Goal: Task Accomplishment & Management: Use online tool/utility

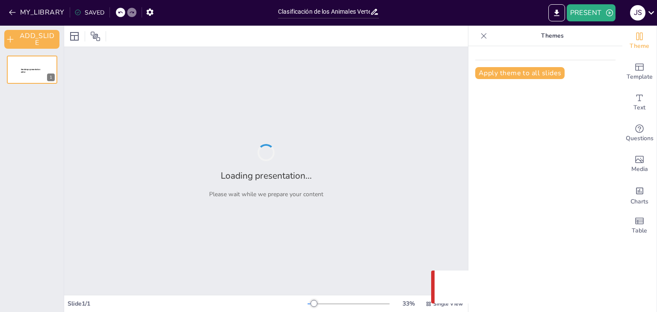
type input "Clasificación de los Animales Vertebrados"
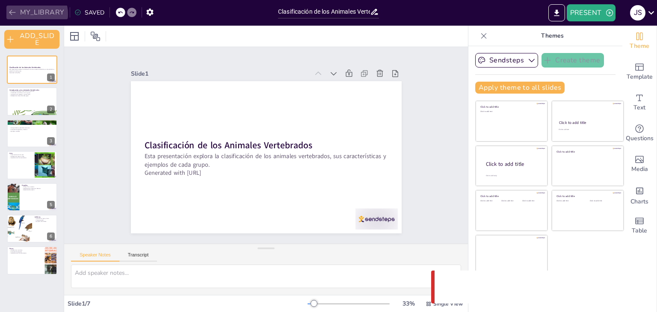
click at [28, 14] on button "MY_LIBRARY" at bounding box center [37, 13] width 62 height 14
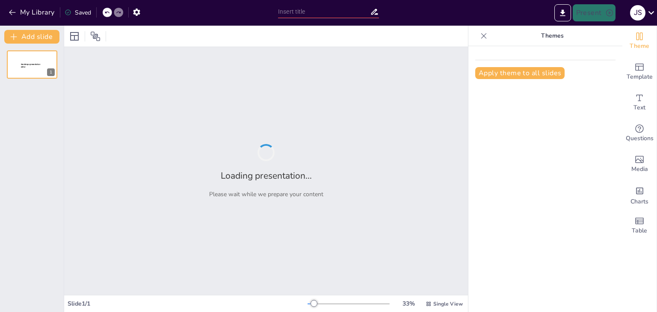
type input "New Sendsteps"
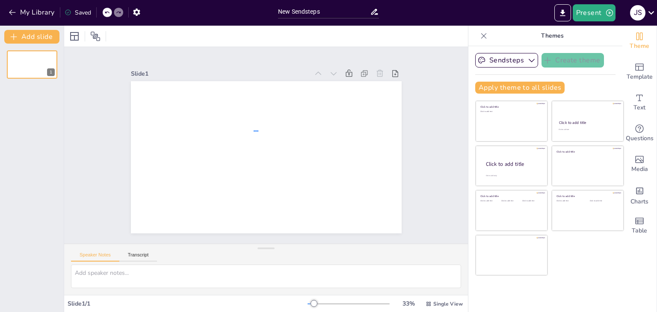
drag, startPoint x: 255, startPoint y: 130, endPoint x: 247, endPoint y: 128, distance: 8.0
click at [247, 128] on div at bounding box center [260, 156] width 309 height 249
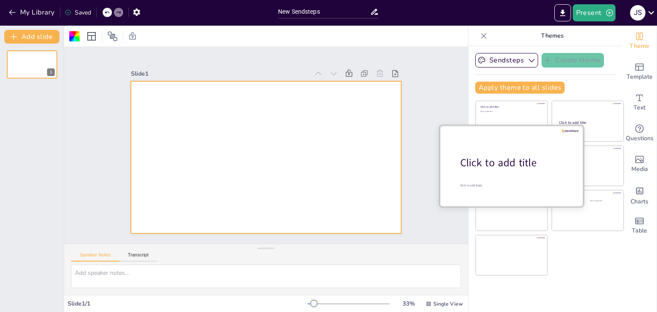
click at [492, 163] on div "Click to add title" at bounding box center [514, 163] width 109 height 15
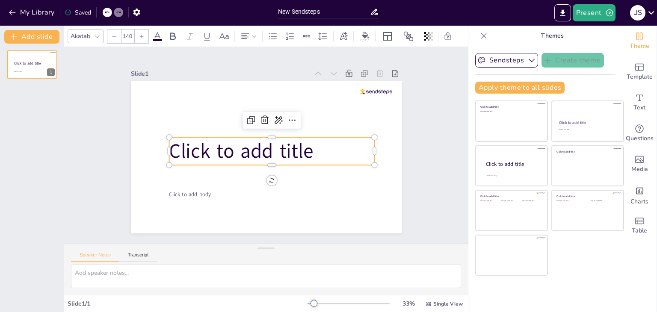
click at [217, 145] on span "Click to add title" at bounding box center [290, 137] width 146 height 42
click at [200, 162] on div at bounding box center [262, 169] width 191 height 90
click at [206, 153] on span "Click to add title" at bounding box center [245, 130] width 116 height 125
click at [218, 153] on span "Click to add title" at bounding box center [253, 123] width 70 height 145
click at [606, 16] on icon "button" at bounding box center [609, 13] width 9 height 9
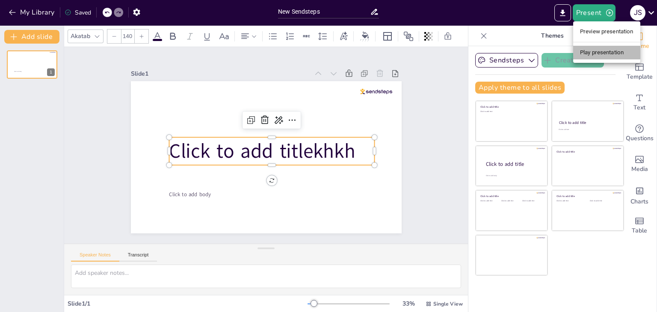
click at [610, 52] on li "Play presentation" at bounding box center [606, 53] width 67 height 14
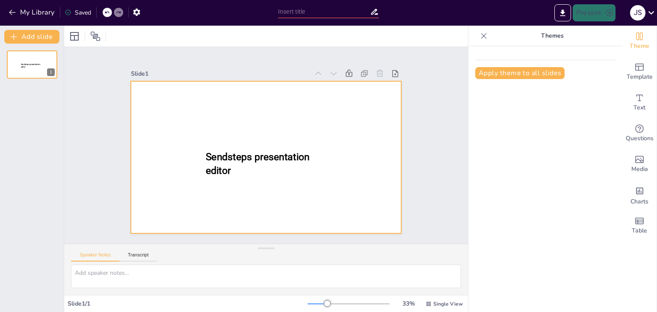
type input "New Sendsteps"
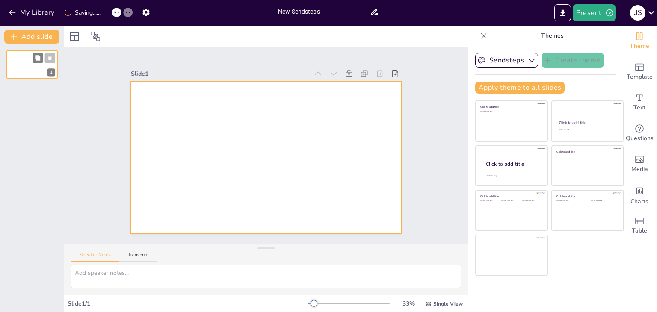
click at [33, 65] on div at bounding box center [31, 64] width 51 height 29
click at [344, 149] on div at bounding box center [266, 157] width 271 height 152
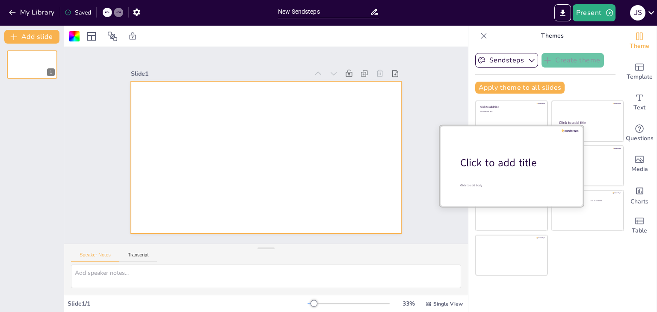
click at [501, 171] on div at bounding box center [511, 165] width 144 height 81
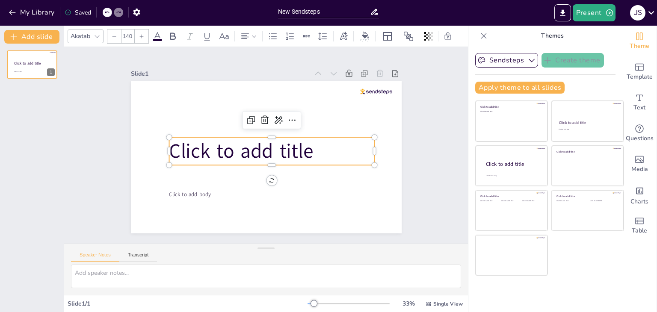
click at [317, 151] on p "Click to add title" at bounding box center [272, 151] width 206 height 28
click at [301, 149] on span "Click to add title" at bounding box center [241, 151] width 144 height 27
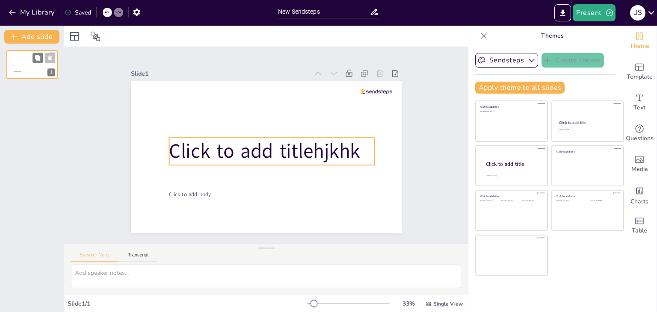
click at [31, 64] on div at bounding box center [33, 63] width 39 height 5
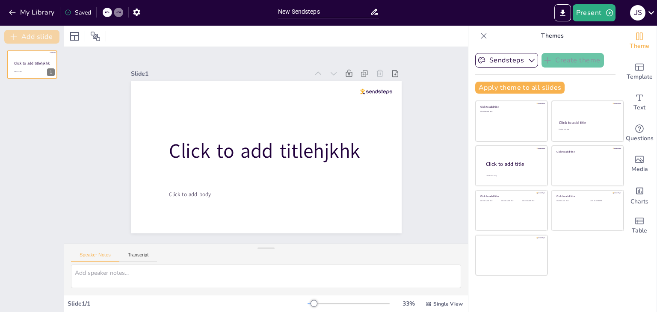
click at [43, 36] on button "Add slide" at bounding box center [31, 37] width 55 height 14
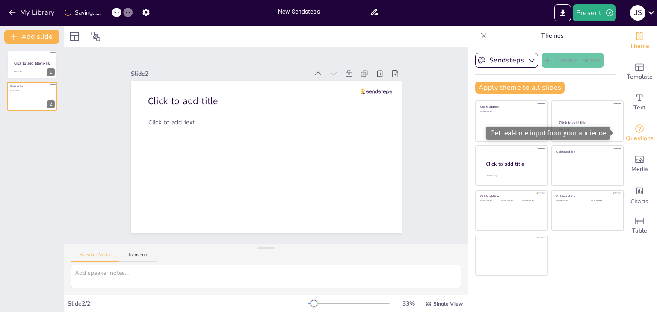
click at [633, 137] on span "Questions" at bounding box center [639, 138] width 28 height 9
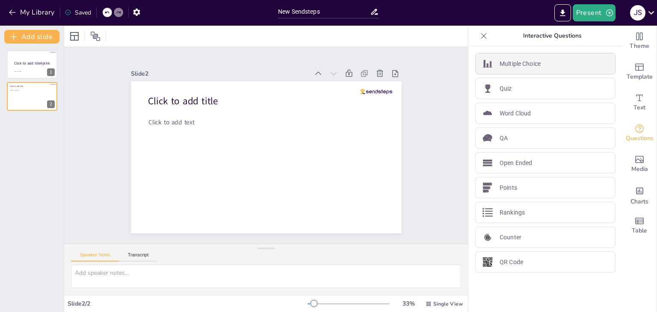
click at [509, 65] on p "Multiple Choice" at bounding box center [519, 63] width 41 height 9
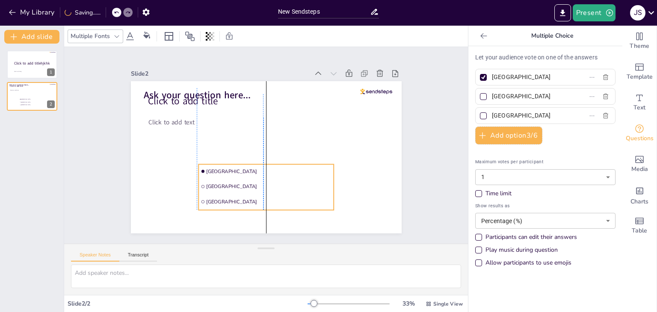
drag, startPoint x: 217, startPoint y: 141, endPoint x: 263, endPoint y: 189, distance: 66.2
click at [263, 189] on li "Rotterdam" at bounding box center [265, 187] width 135 height 14
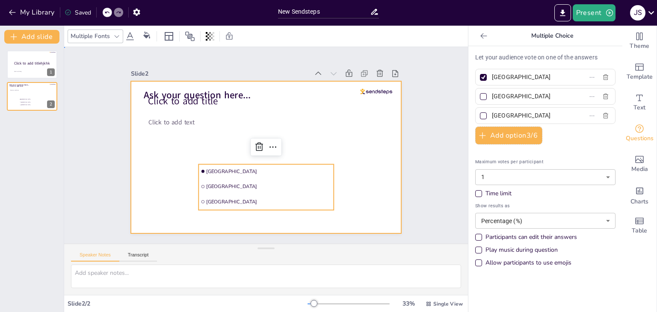
click at [371, 154] on div at bounding box center [266, 157] width 271 height 152
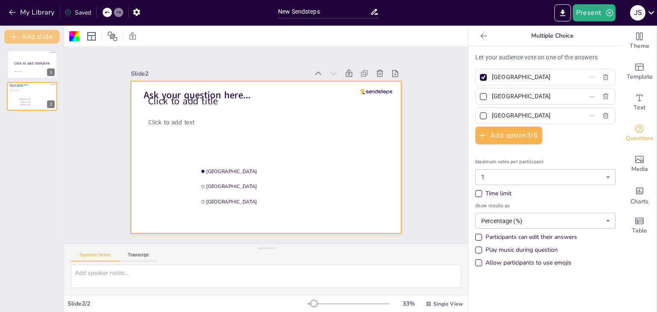
click at [40, 40] on button "Add slide" at bounding box center [31, 37] width 55 height 14
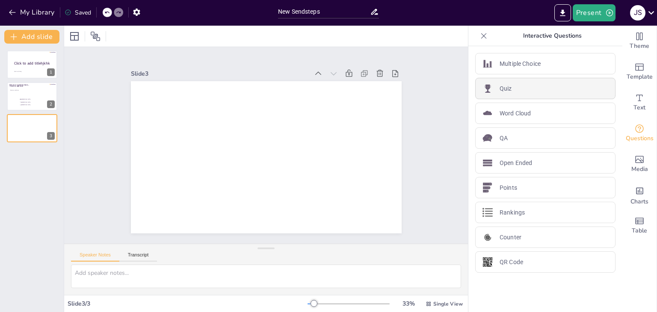
click at [511, 86] on div "Quiz" at bounding box center [545, 88] width 140 height 21
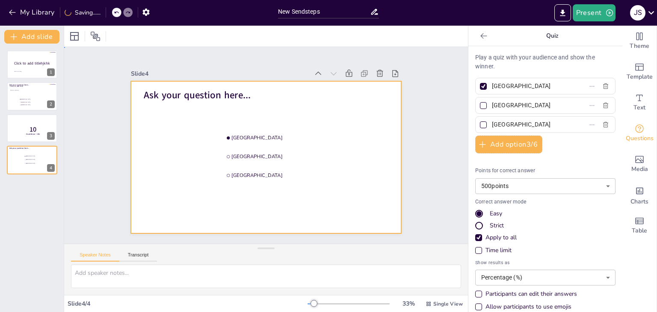
click at [179, 173] on div at bounding box center [266, 157] width 271 height 152
click at [34, 72] on p "Click to add body" at bounding box center [33, 71] width 38 height 1
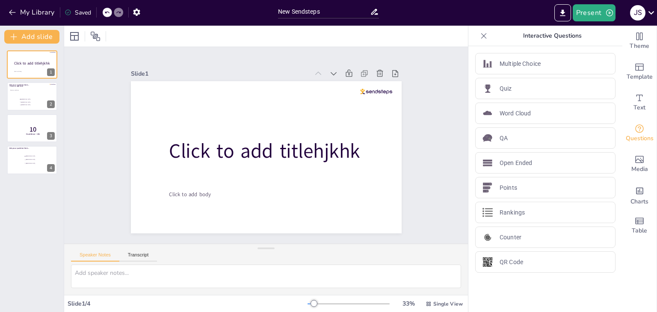
drag, startPoint x: 41, startPoint y: 91, endPoint x: 39, endPoint y: 81, distance: 10.9
click at [41, 92] on button at bounding box center [37, 90] width 10 height 10
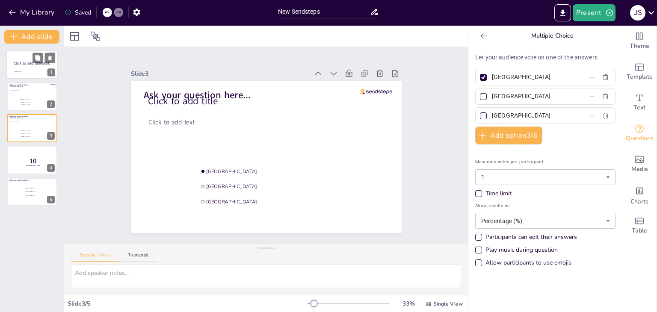
click at [30, 72] on p "Click to add body" at bounding box center [33, 71] width 38 height 1
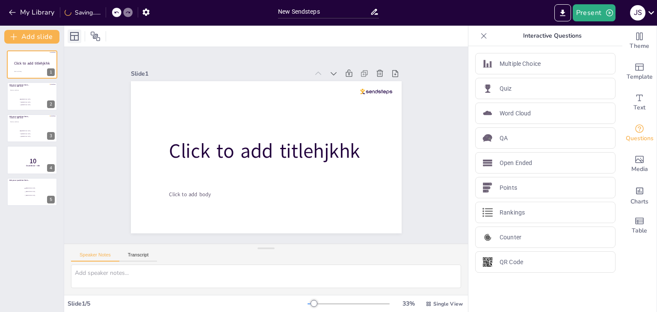
click at [74, 41] on div at bounding box center [75, 36] width 14 height 14
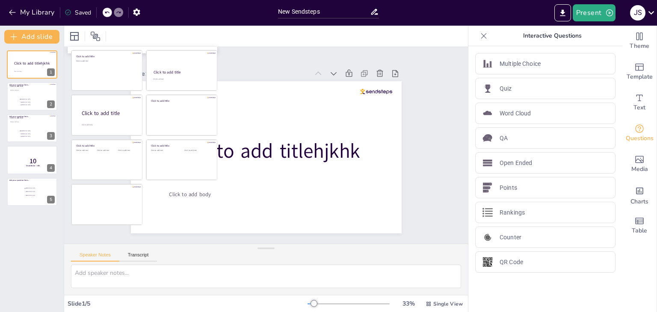
click at [39, 238] on div "Click to add titlehjkhk Click to add body 1 Click to add title Click to add tex…" at bounding box center [32, 178] width 64 height 268
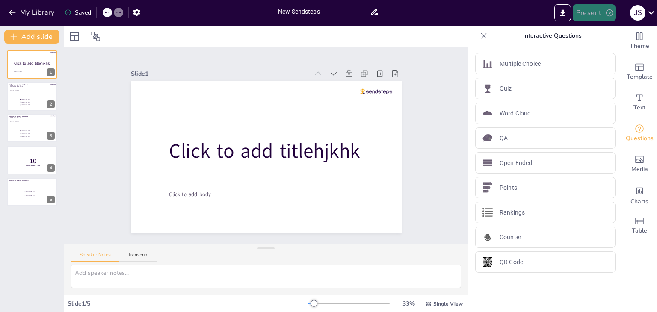
click at [596, 19] on button "Present" at bounding box center [593, 12] width 43 height 17
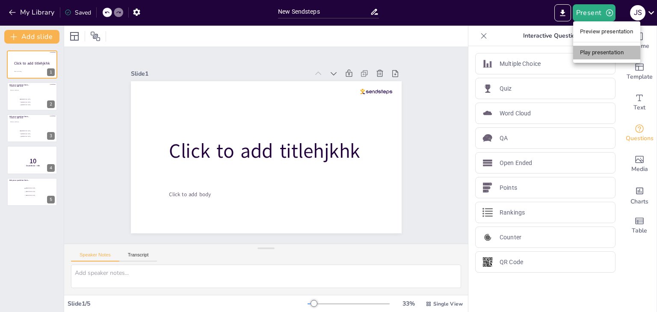
click at [613, 54] on li "Play presentation" at bounding box center [606, 53] width 67 height 14
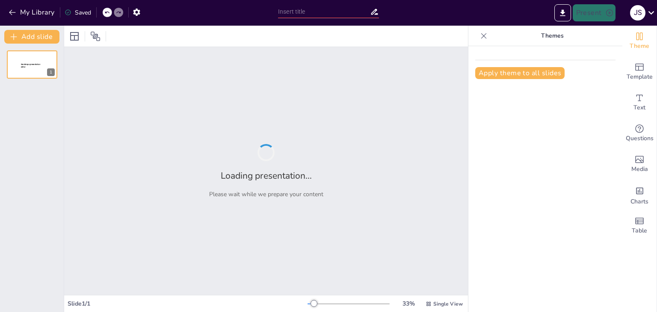
type input "New Sendsteps"
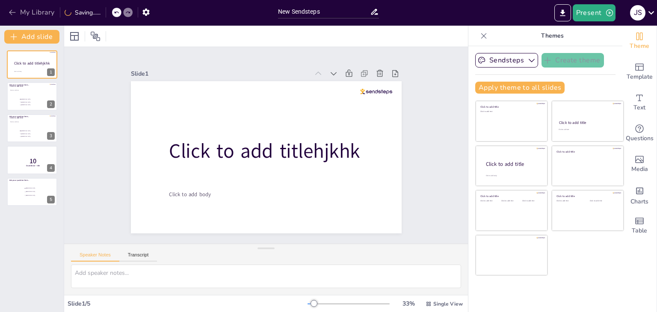
click at [22, 14] on button "My Library" at bounding box center [32, 13] width 52 height 14
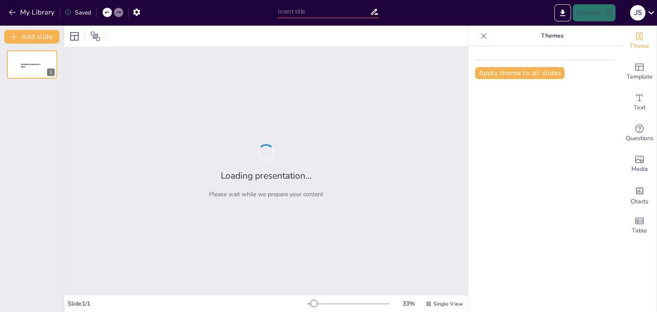
type input "La Ecología de los Animales Salvajes: Interacciones y Adaptaciones"
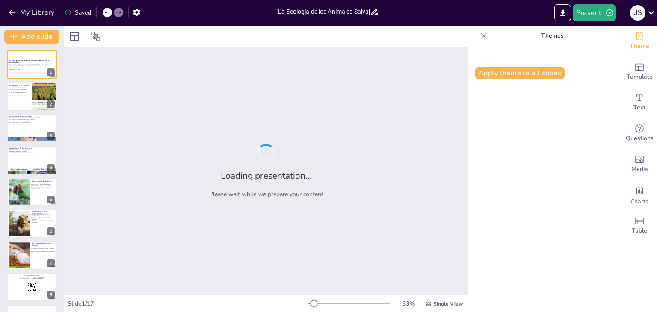
checkbox input "true"
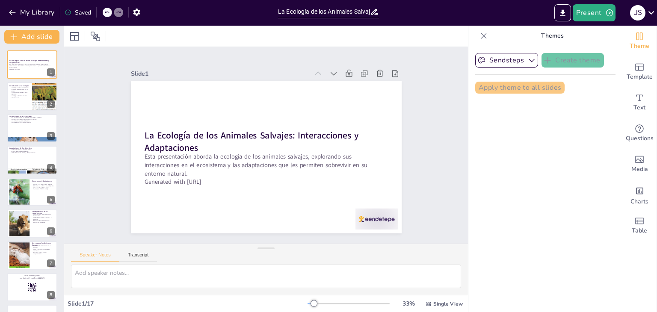
checkbox input "true"
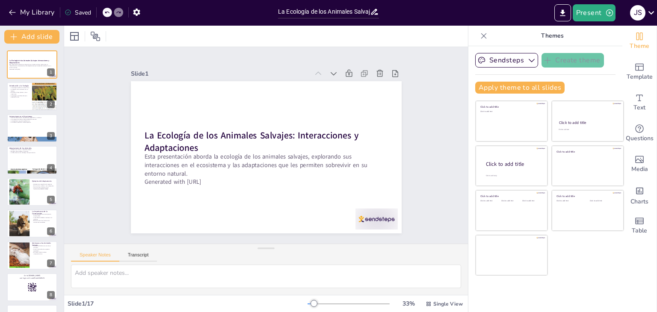
checkbox input "true"
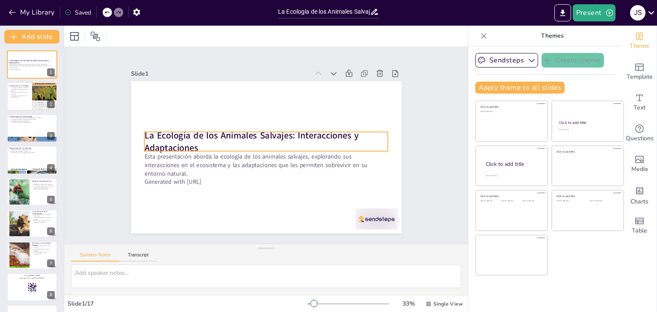
checkbox input "true"
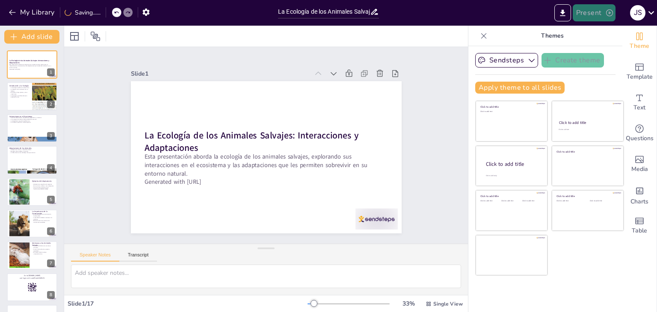
click at [610, 15] on icon "button" at bounding box center [609, 13] width 9 height 9
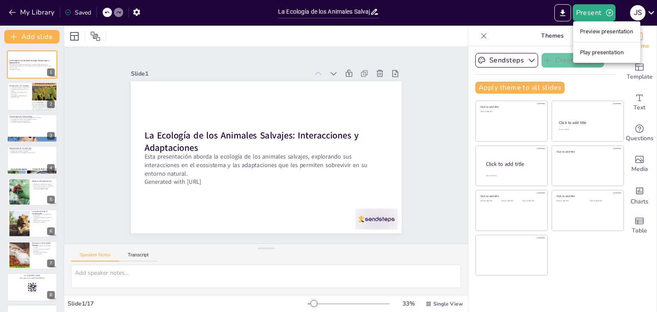
drag, startPoint x: 598, startPoint y: 53, endPoint x: 421, endPoint y: 93, distance: 182.2
click at [421, 93] on div "Preview presentation Play presentation" at bounding box center [328, 156] width 657 height 312
click at [513, 93] on div at bounding box center [328, 156] width 657 height 312
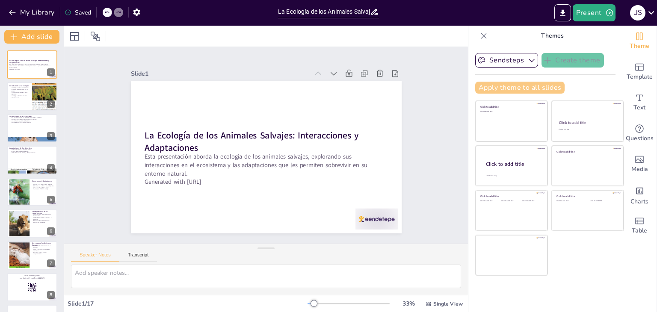
click at [513, 84] on button "Apply theme to all slides" at bounding box center [519, 88] width 89 height 12
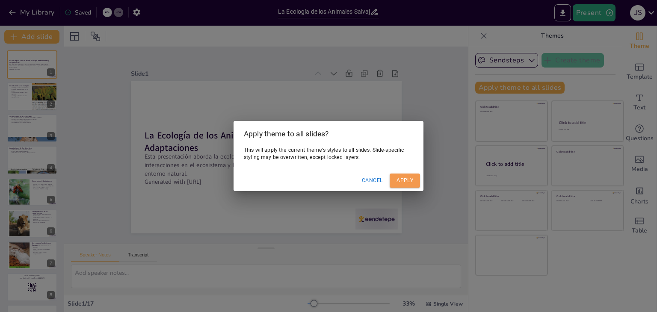
click at [401, 178] on button "Apply" at bounding box center [404, 181] width 30 height 14
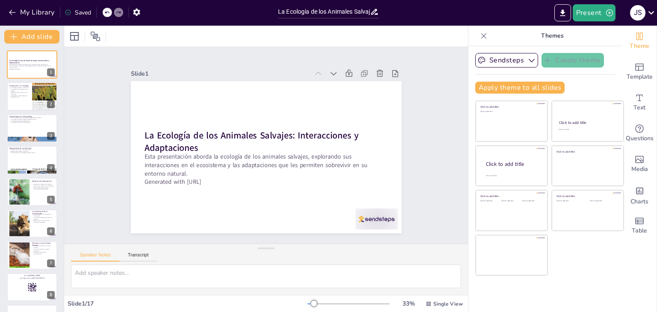
checkbox input "true"
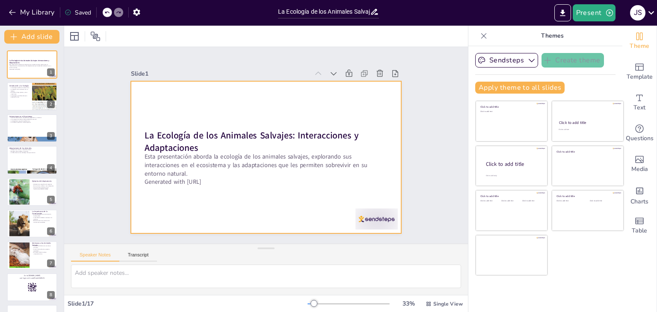
checkbox input "true"
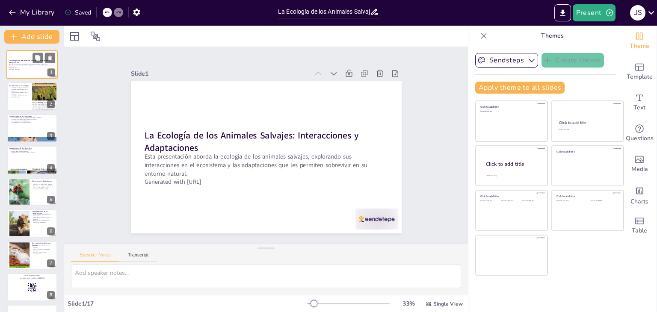
checkbox input "true"
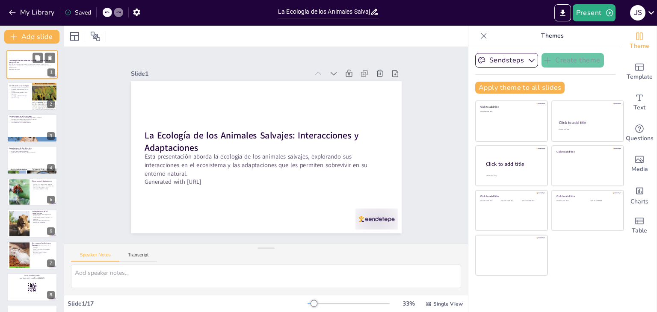
checkbox input "true"
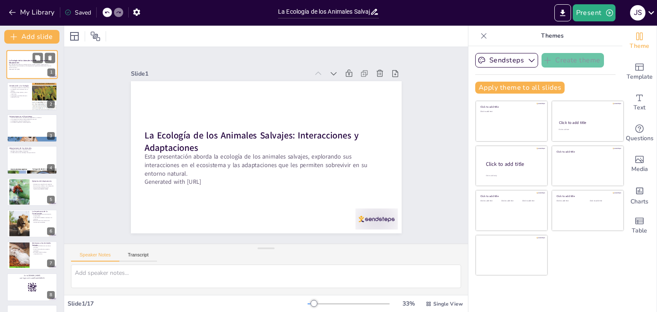
checkbox input "true"
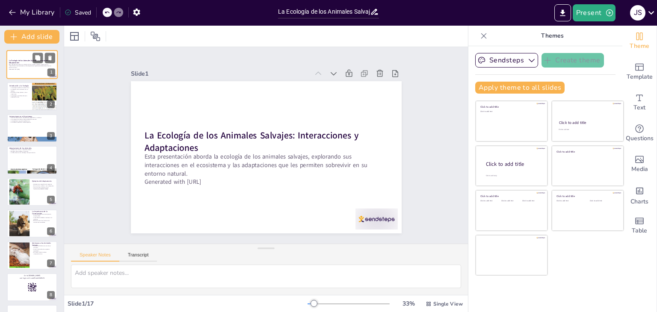
checkbox input "true"
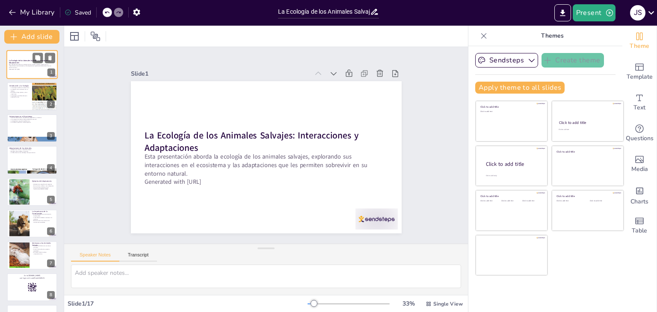
checkbox input "true"
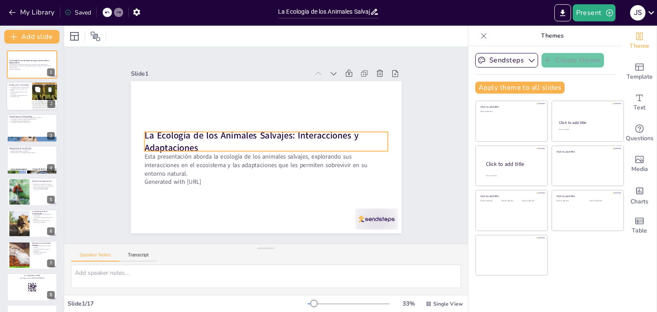
checkbox input "true"
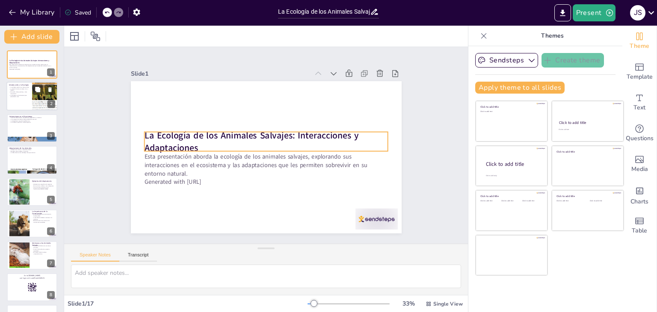
checkbox input "true"
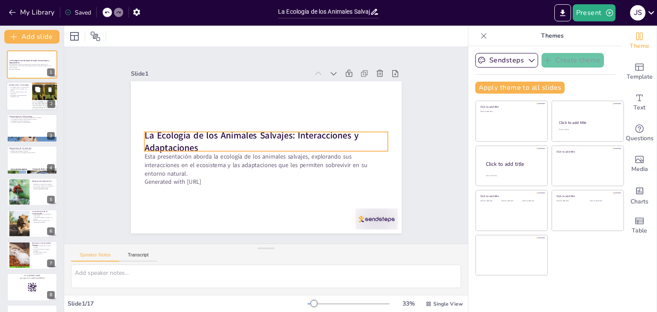
checkbox input "true"
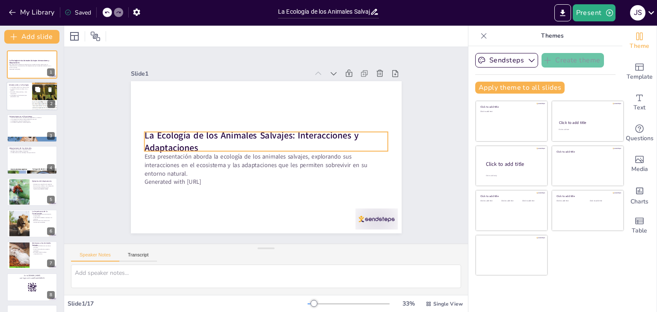
checkbox input "true"
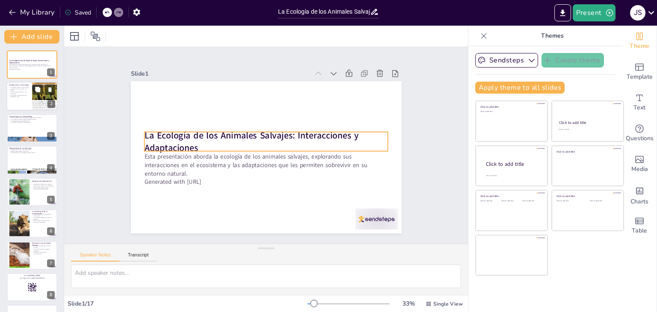
checkbox input "true"
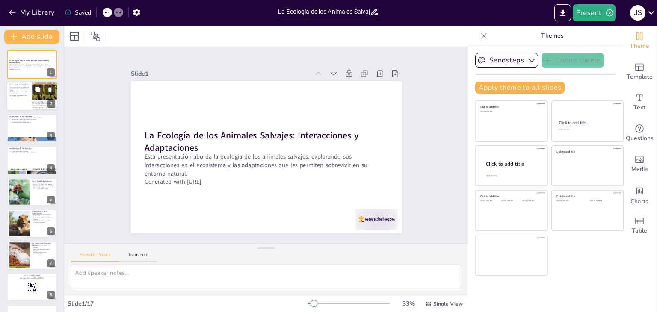
checkbox input "true"
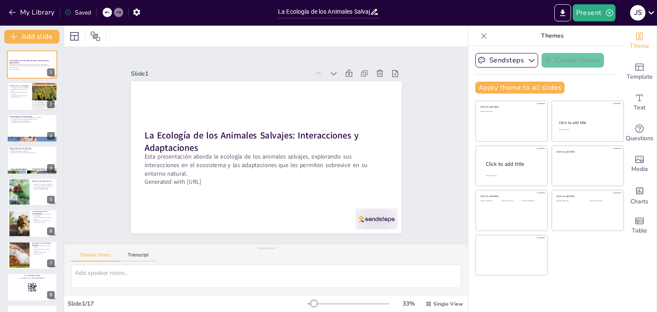
checkbox input "true"
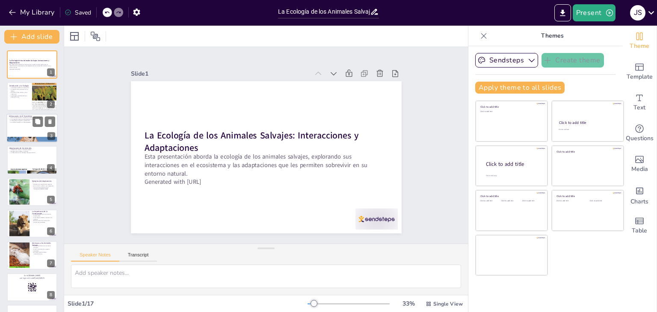
checkbox input "true"
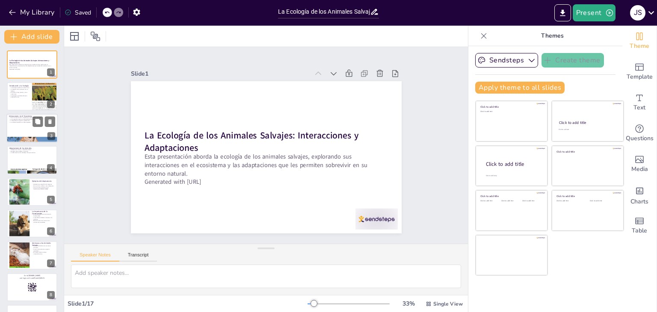
checkbox input "true"
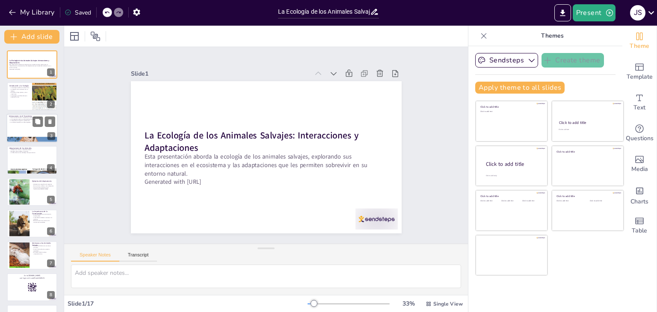
checkbox input "true"
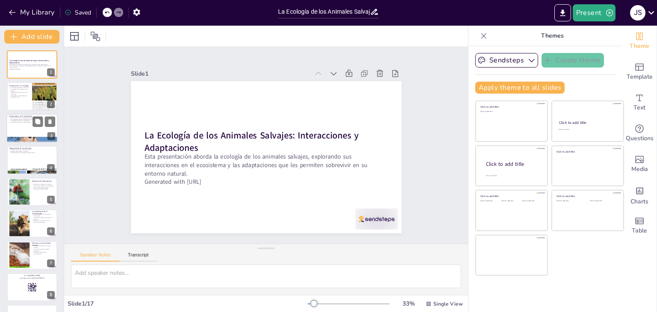
checkbox input "true"
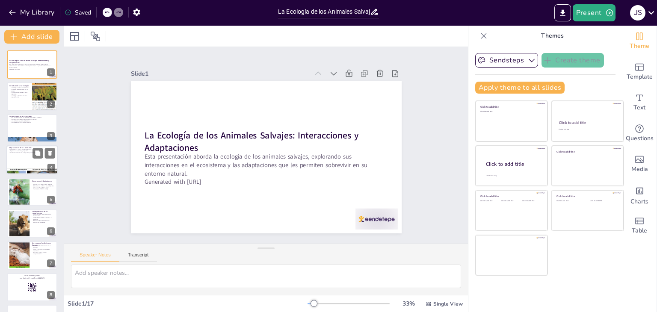
checkbox input "true"
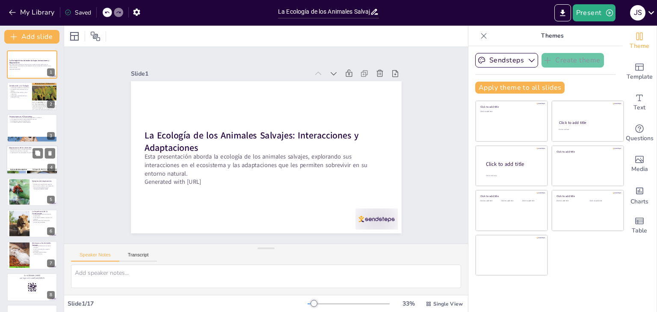
checkbox input "true"
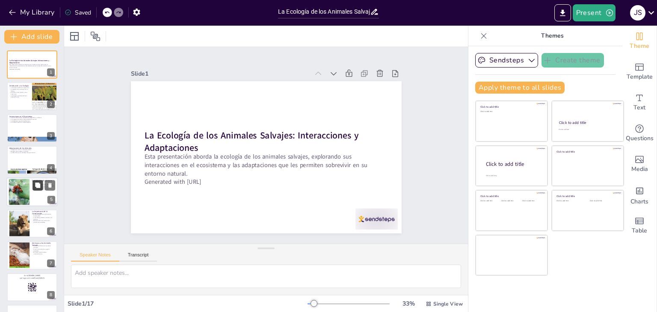
checkbox input "true"
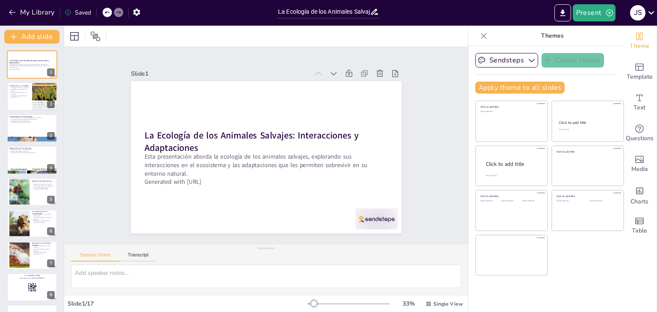
checkbox input "true"
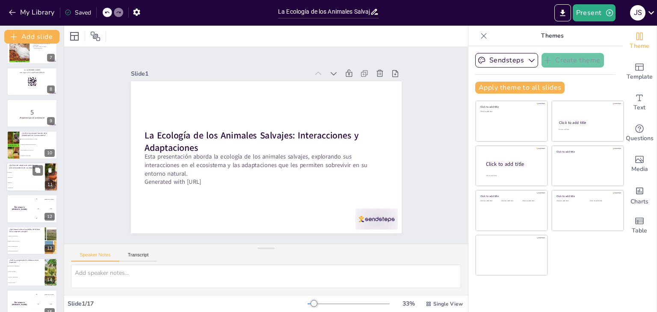
checkbox input "true"
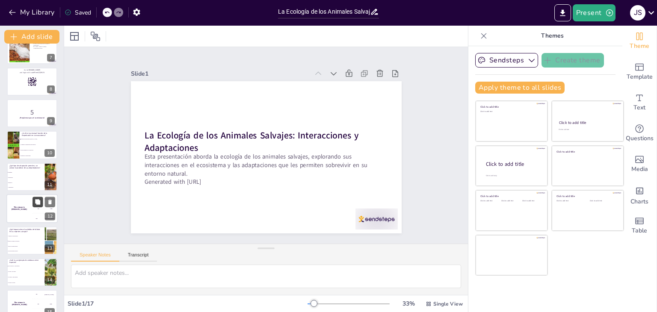
checkbox input "true"
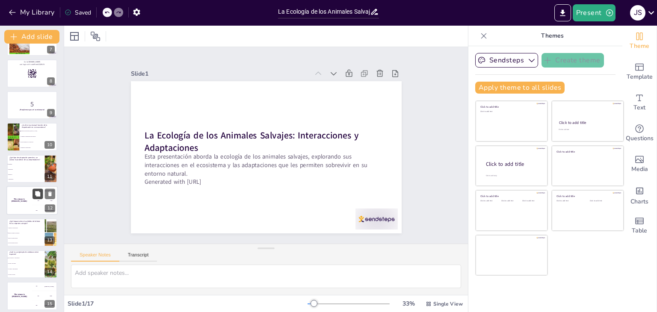
checkbox input "true"
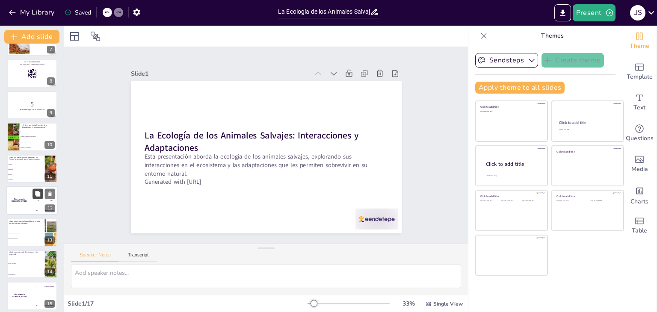
checkbox input "true"
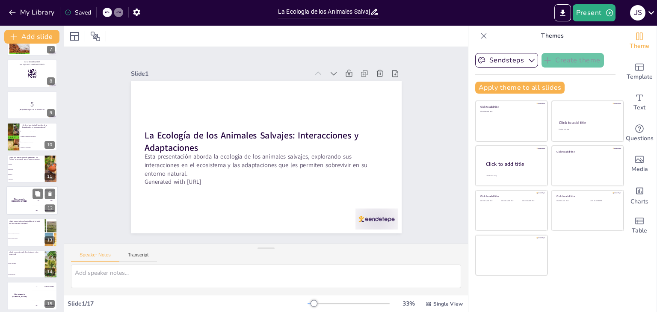
checkbox input "true"
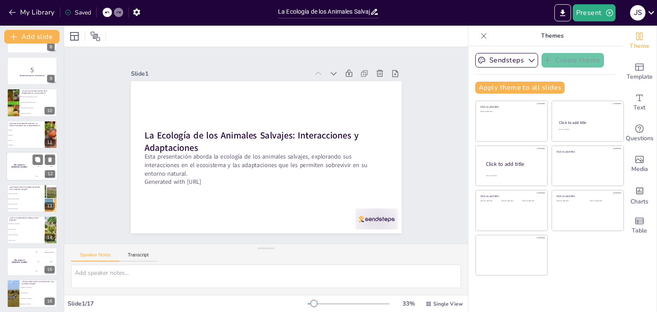
checkbox input "true"
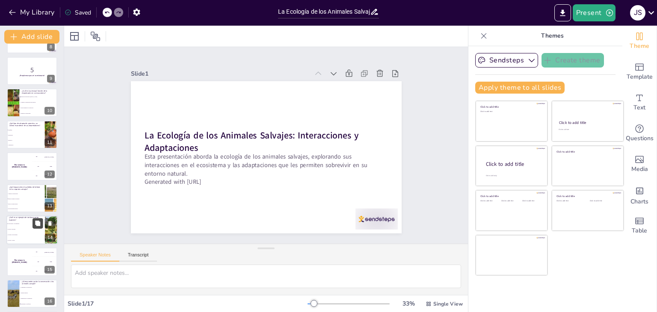
scroll to position [282, 0]
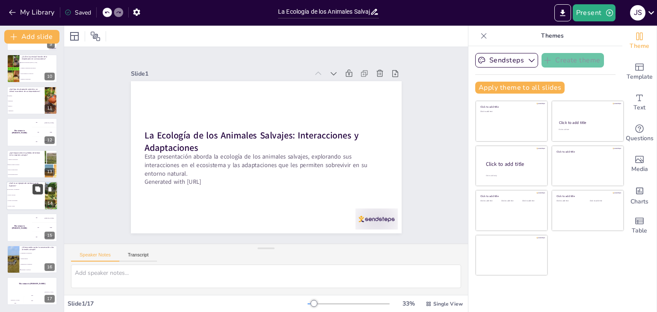
checkbox input "true"
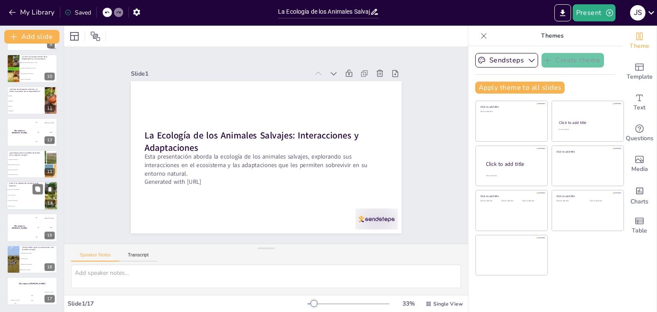
checkbox input "true"
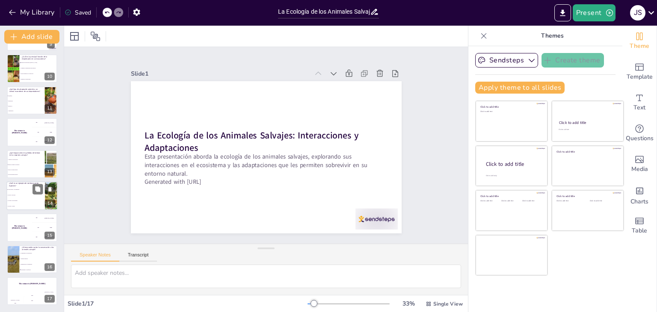
checkbox input "true"
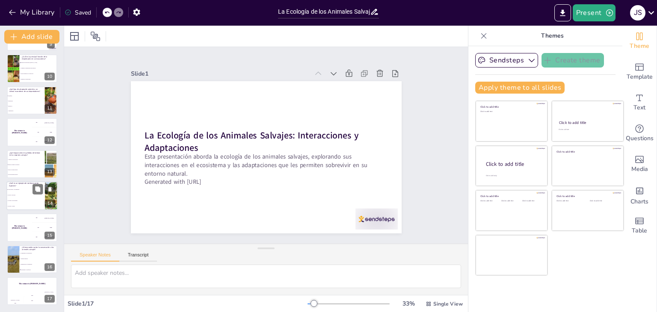
checkbox input "true"
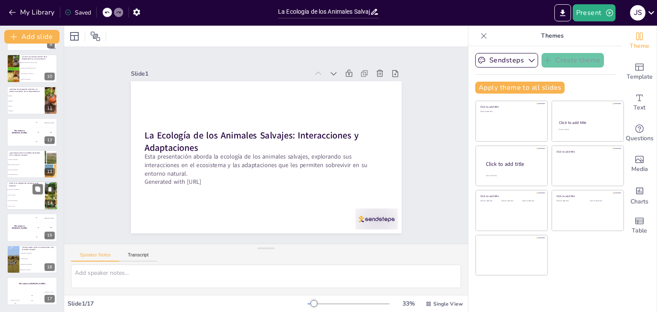
checkbox input "true"
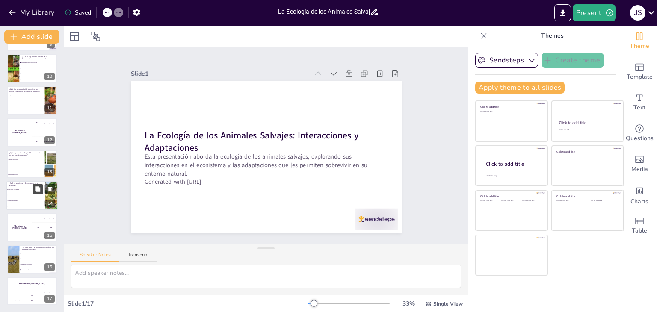
checkbox input "true"
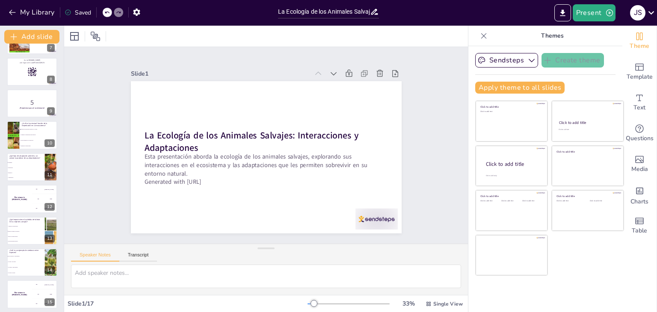
checkbox input "true"
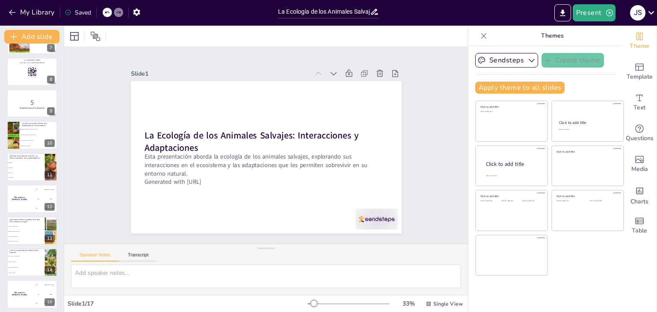
checkbox input "true"
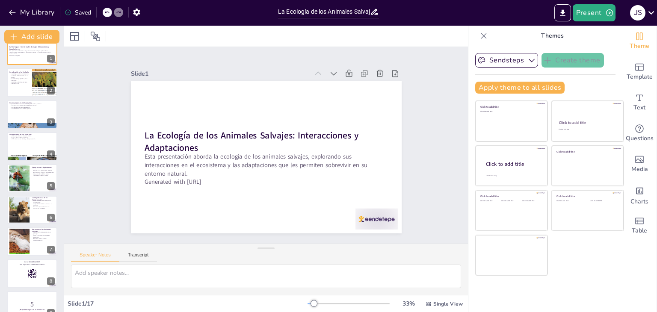
scroll to position [0, 0]
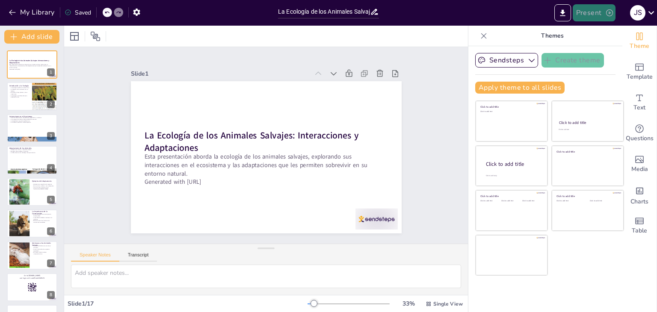
click at [589, 15] on button "Present" at bounding box center [593, 12] width 43 height 17
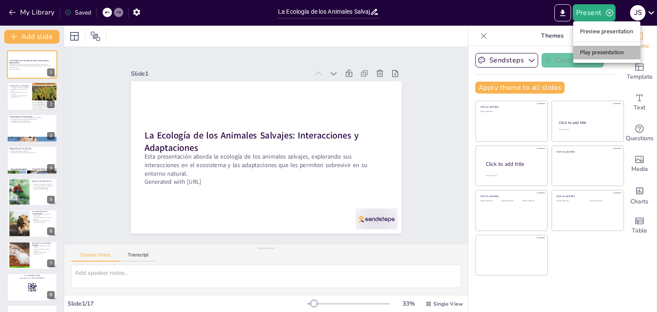
click at [602, 54] on li "Play presentation" at bounding box center [606, 53] width 67 height 14
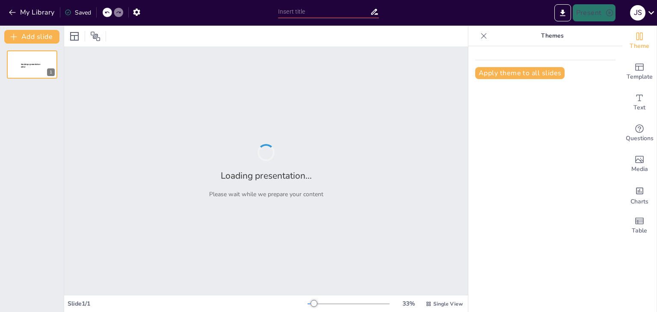
type input "La Ecología de los Animales Salvajes: Interacciones y Adaptaciones"
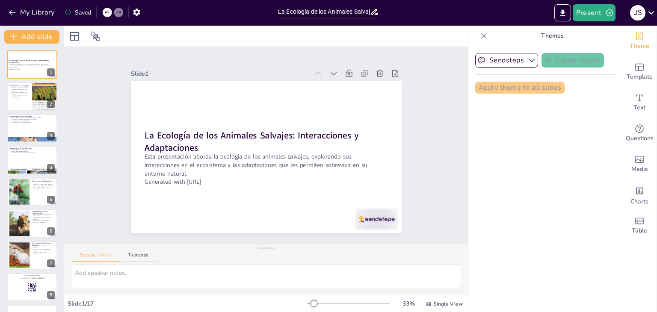
checkbox input "true"
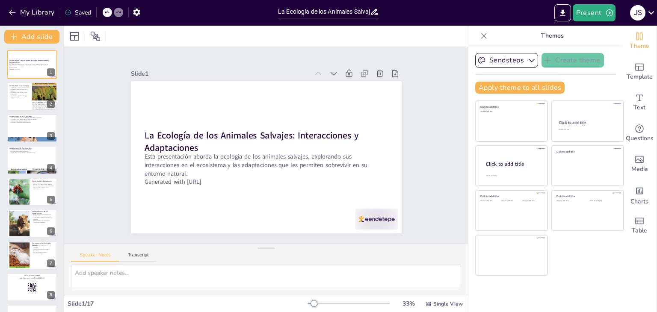
checkbox input "true"
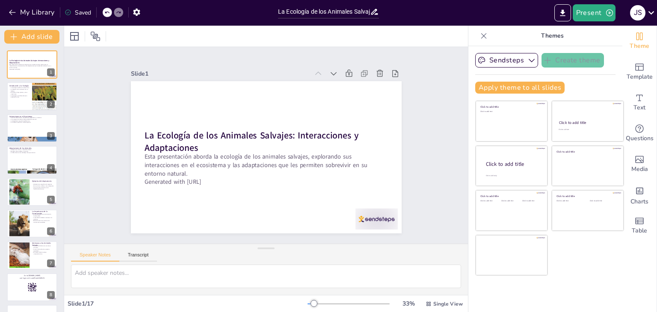
checkbox input "true"
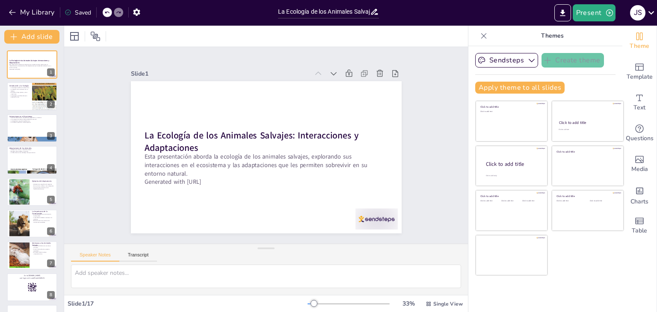
checkbox input "true"
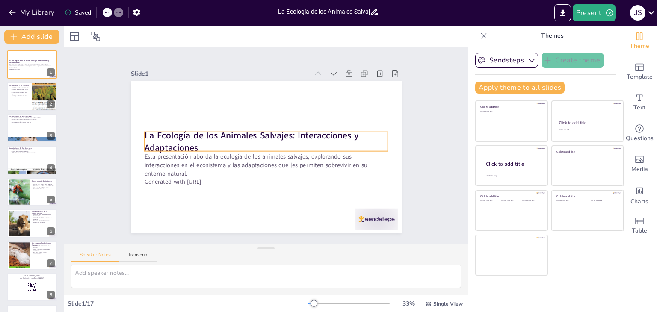
checkbox input "true"
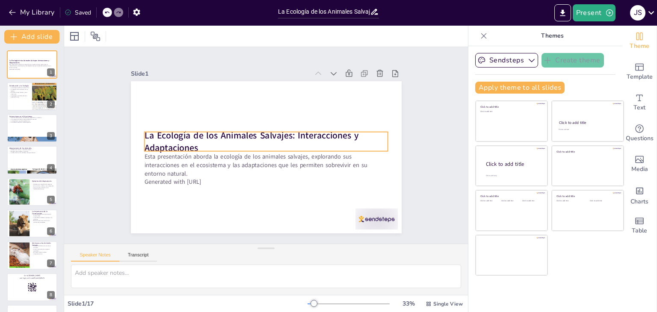
checkbox input "true"
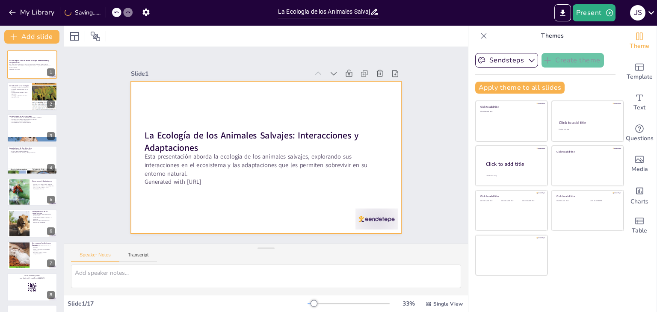
checkbox input "true"
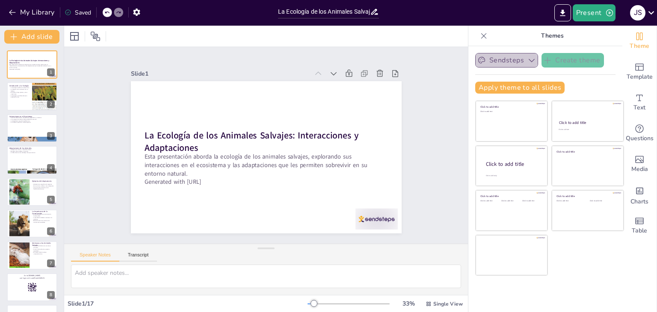
click at [509, 60] on button "Sendsteps" at bounding box center [506, 60] width 63 height 15
checkbox input "true"
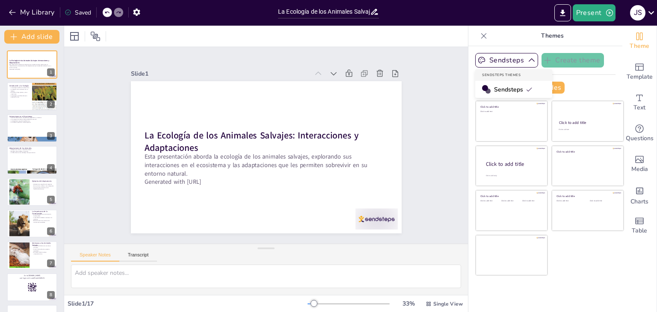
checkbox input "true"
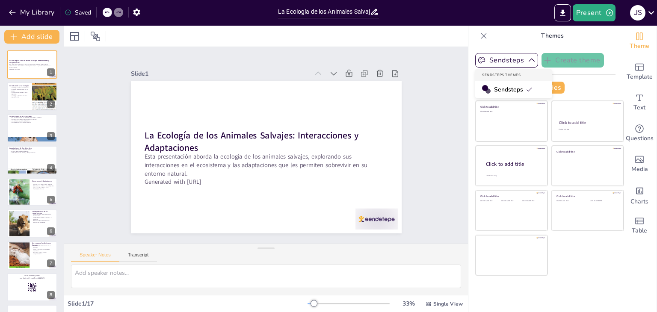
checkbox input "true"
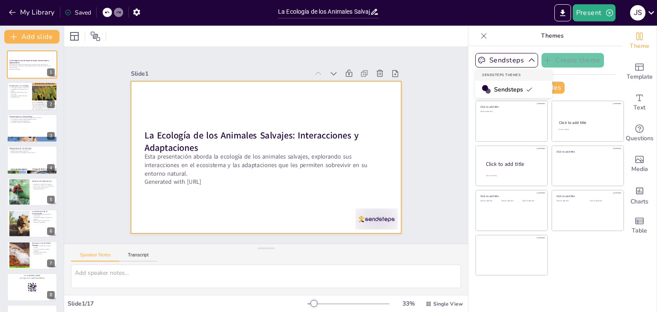
checkbox input "true"
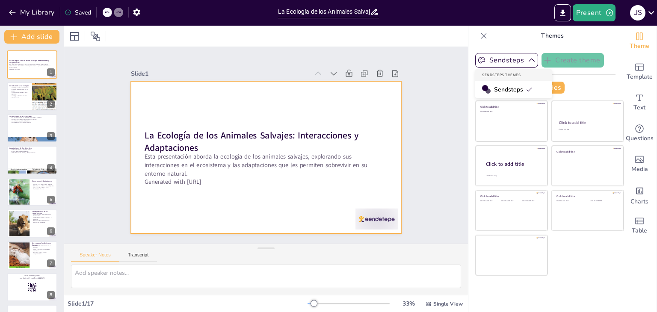
checkbox input "true"
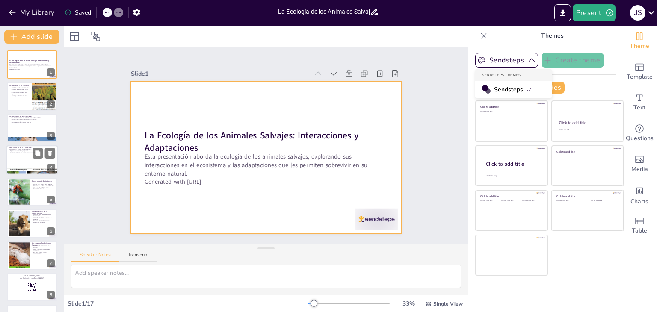
checkbox input "true"
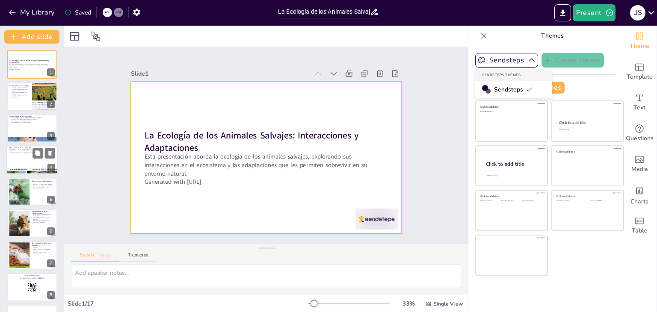
checkbox input "true"
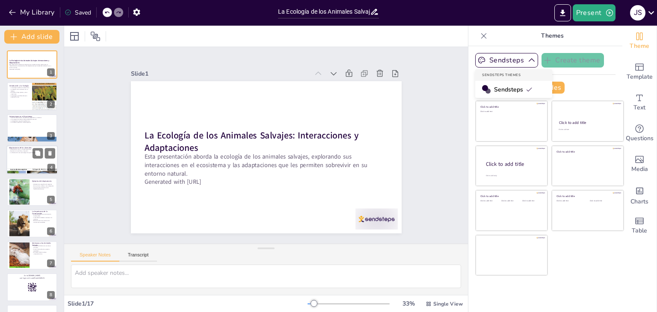
checkbox input "true"
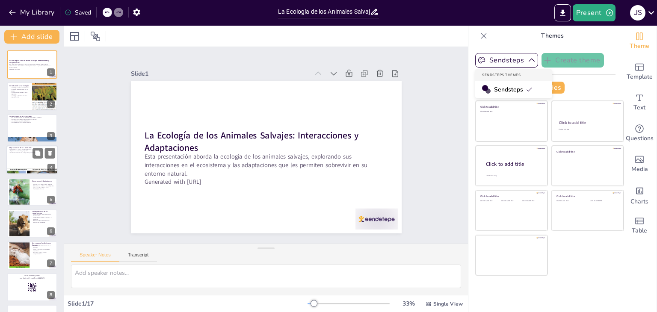
checkbox input "true"
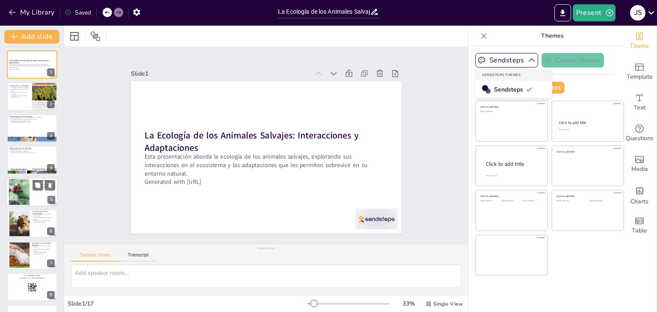
checkbox input "true"
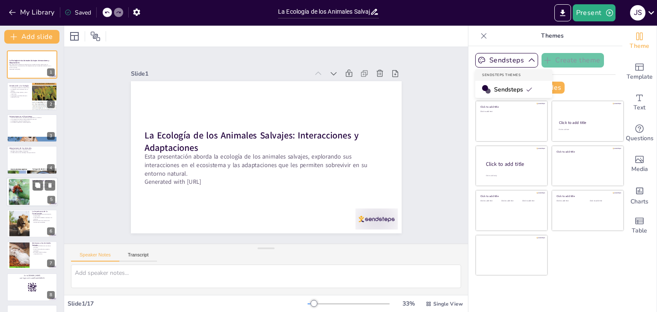
checkbox input "true"
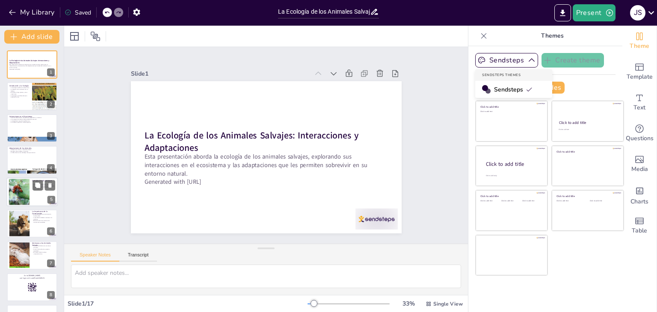
checkbox input "true"
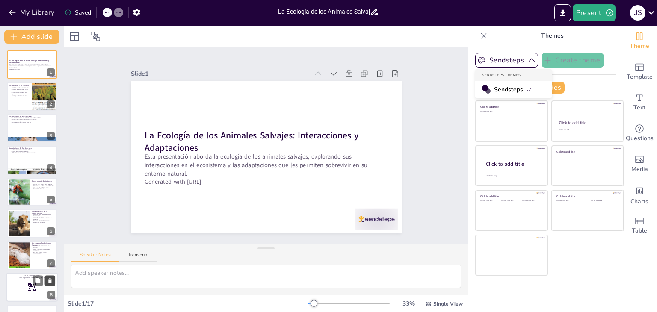
checkbox input "true"
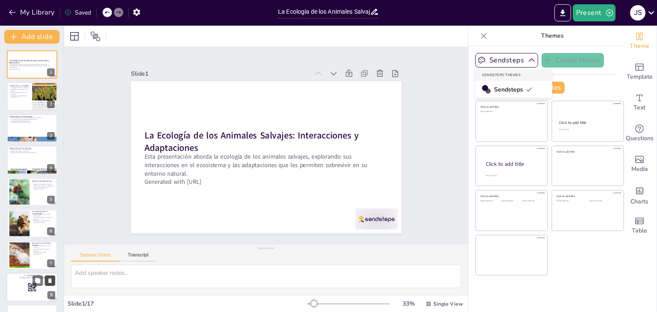
checkbox input "true"
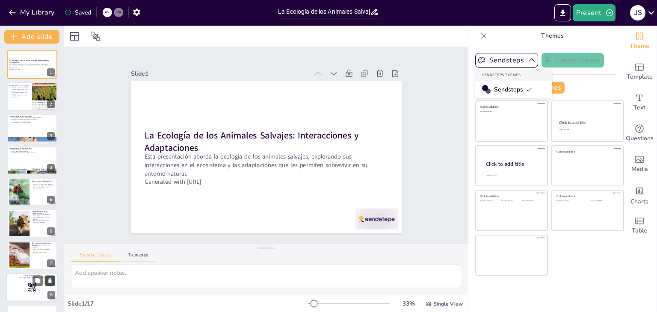
checkbox input "true"
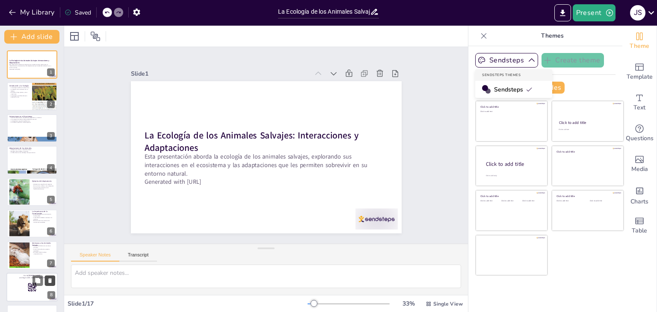
checkbox input "true"
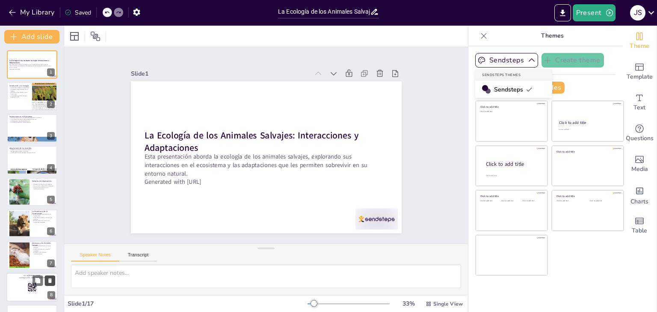
checkbox input "true"
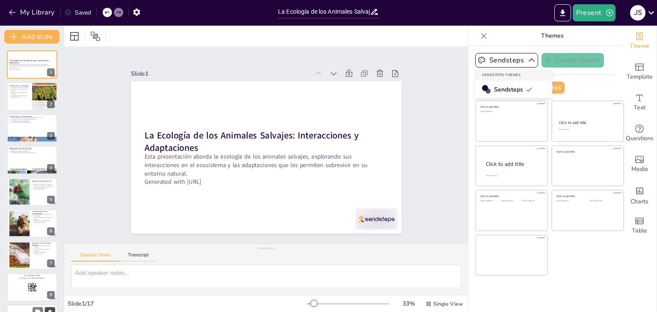
checkbox input "true"
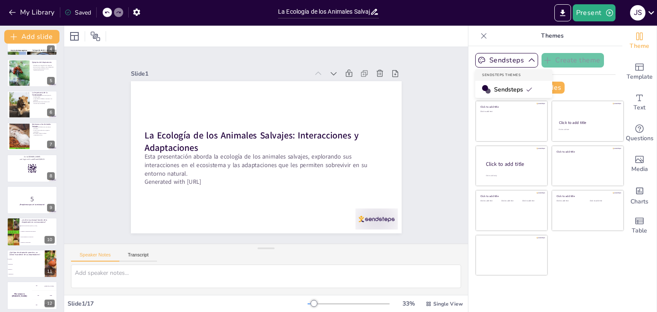
checkbox input "true"
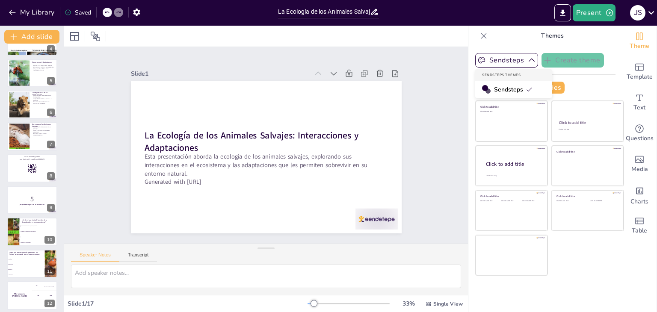
checkbox input "true"
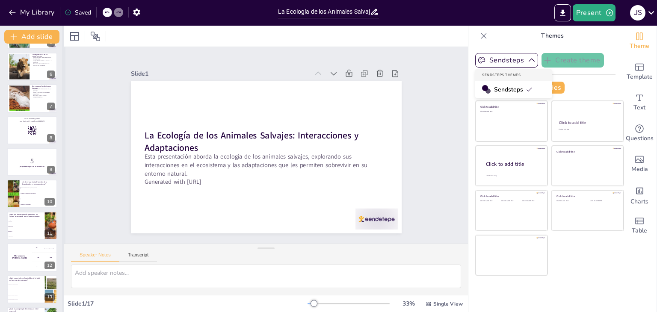
scroll to position [282, 0]
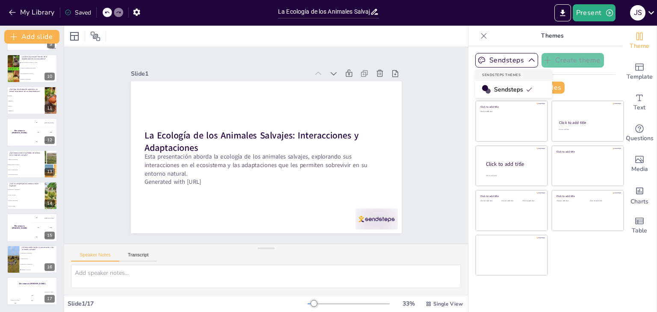
checkbox input "true"
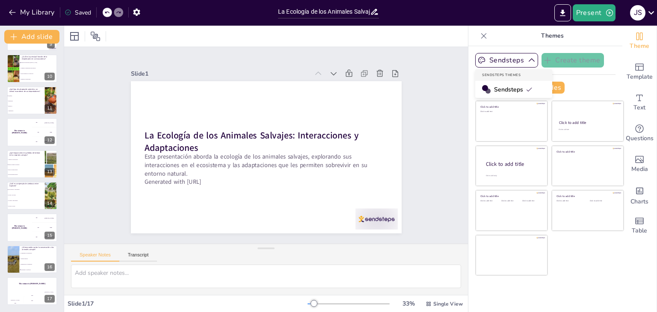
checkbox input "true"
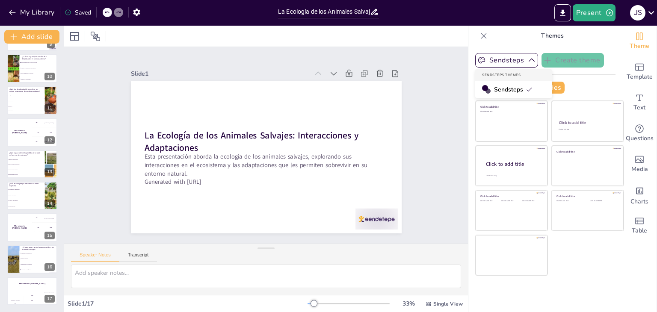
checkbox input "true"
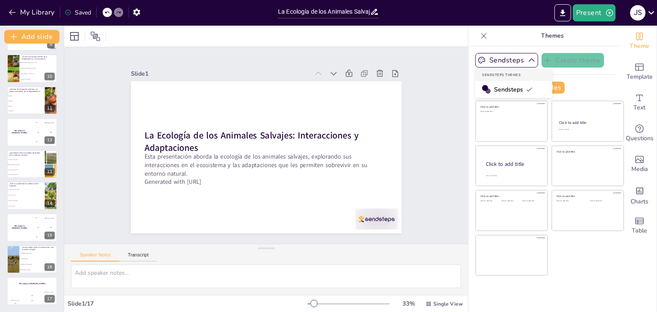
checkbox input "true"
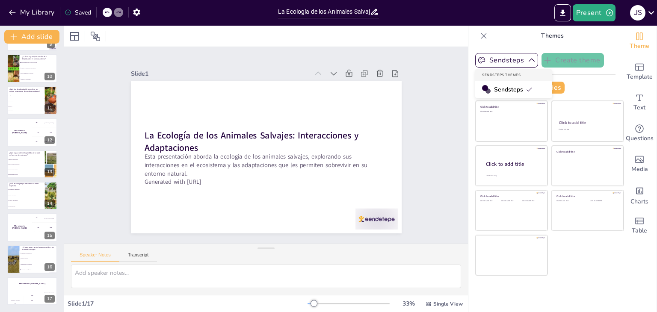
checkbox input "true"
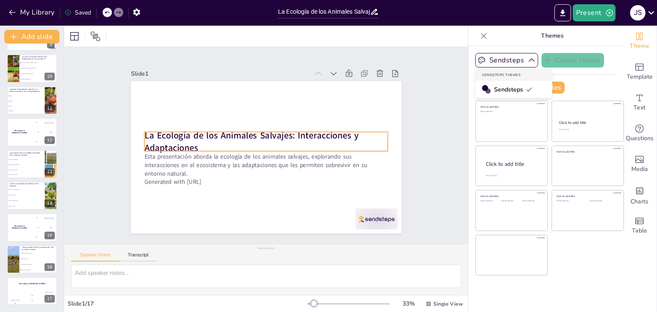
checkbox input "true"
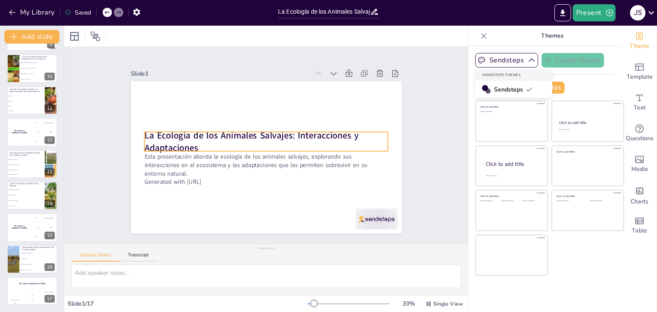
checkbox input "true"
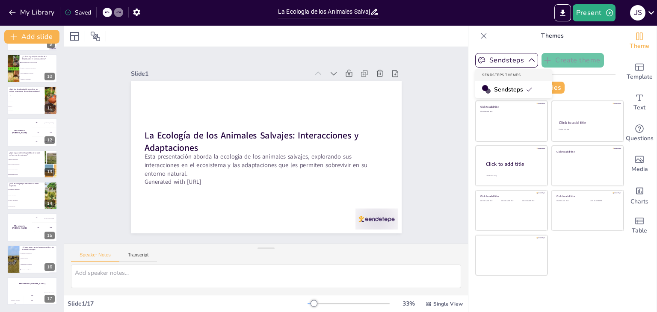
checkbox input "true"
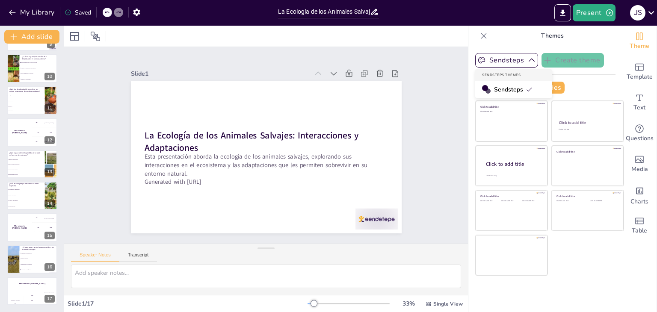
checkbox input "true"
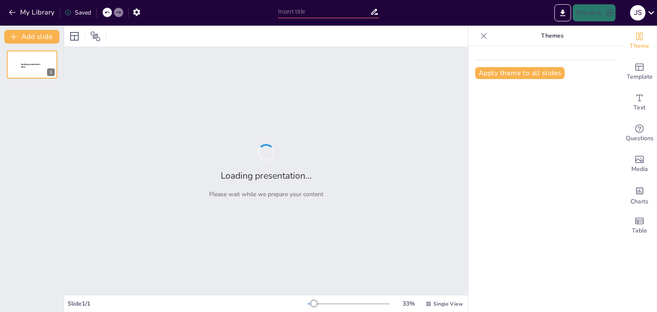
type input "Clasificación de los Animales Vertebrados"
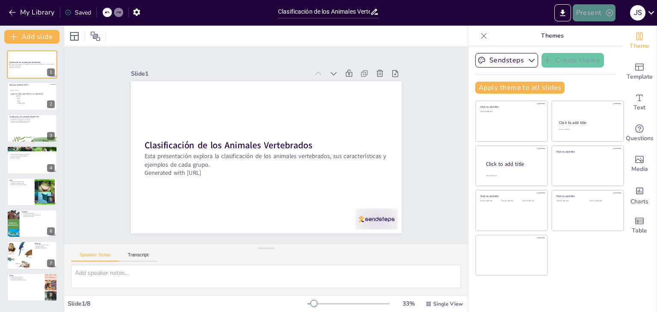
click at [602, 18] on button "Present" at bounding box center [593, 12] width 43 height 17
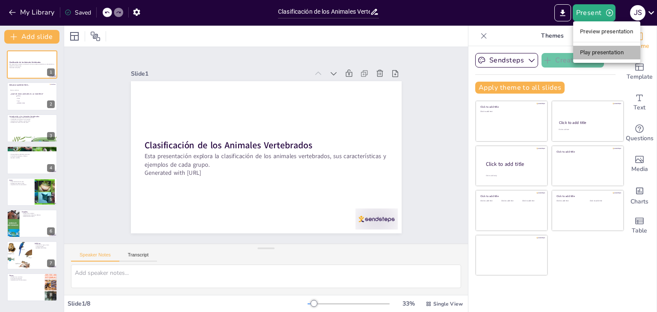
click at [604, 53] on li "Play presentation" at bounding box center [606, 53] width 67 height 14
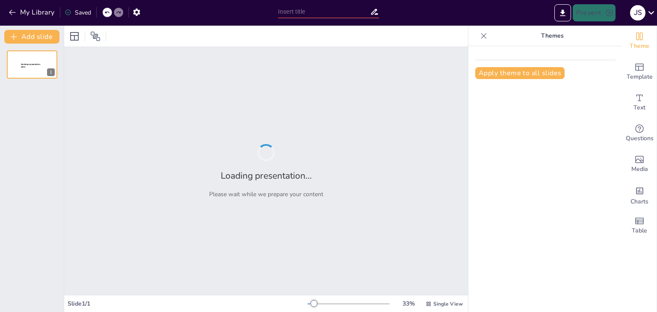
type input "Clasificación de los Animales Vertebrados"
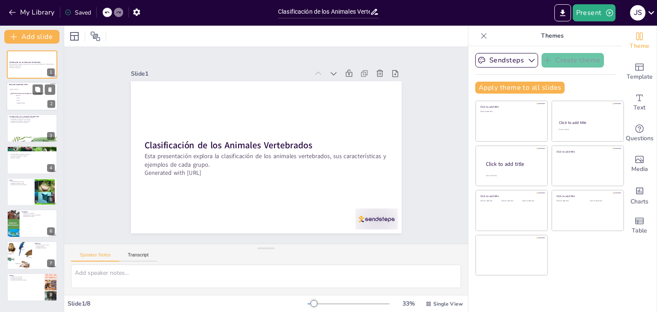
click at [26, 96] on span "Tiburon" at bounding box center [29, 95] width 24 height 1
